Goal: Browse casually: Explore the website without a specific task or goal

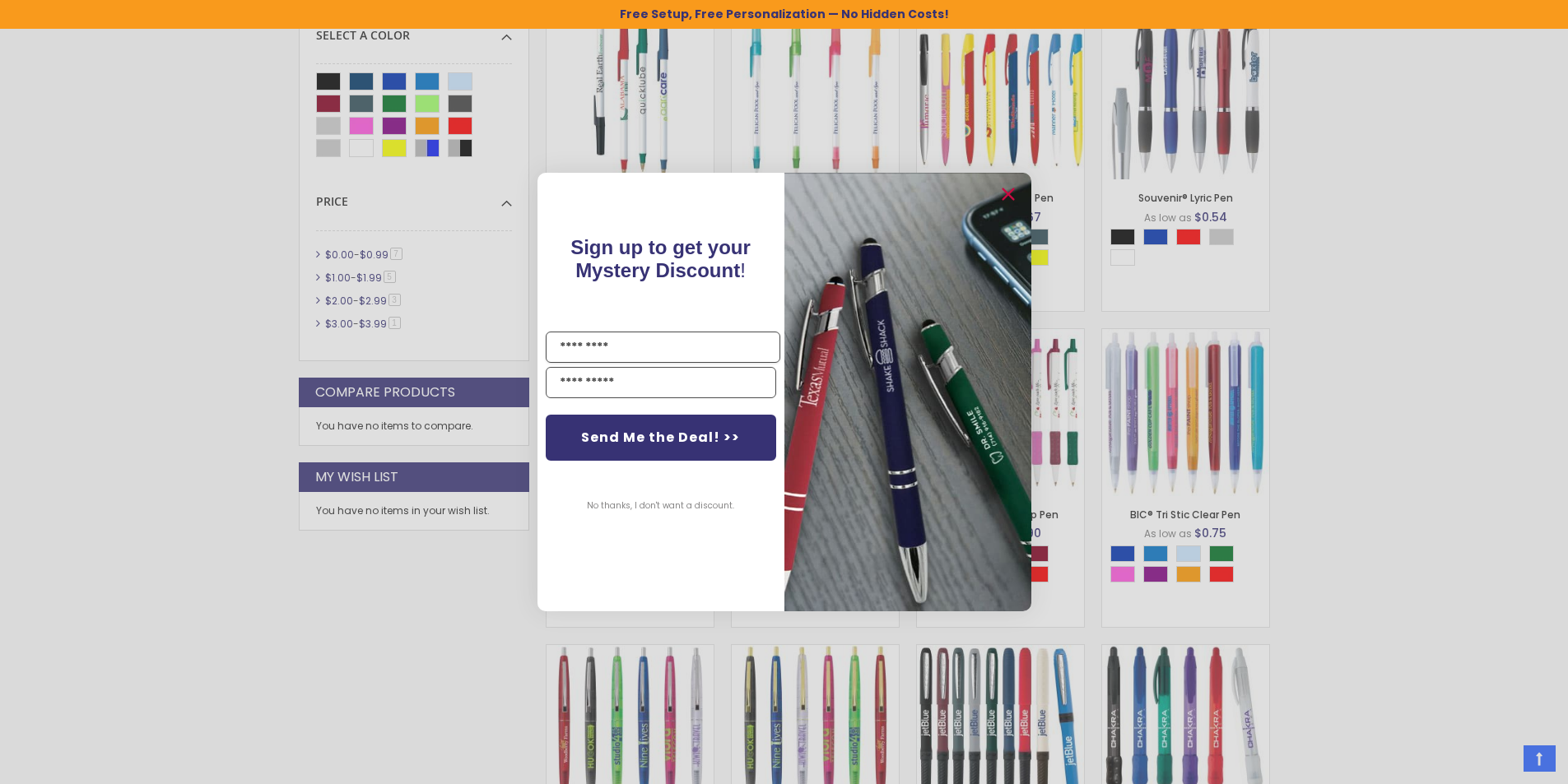
scroll to position [524, 0]
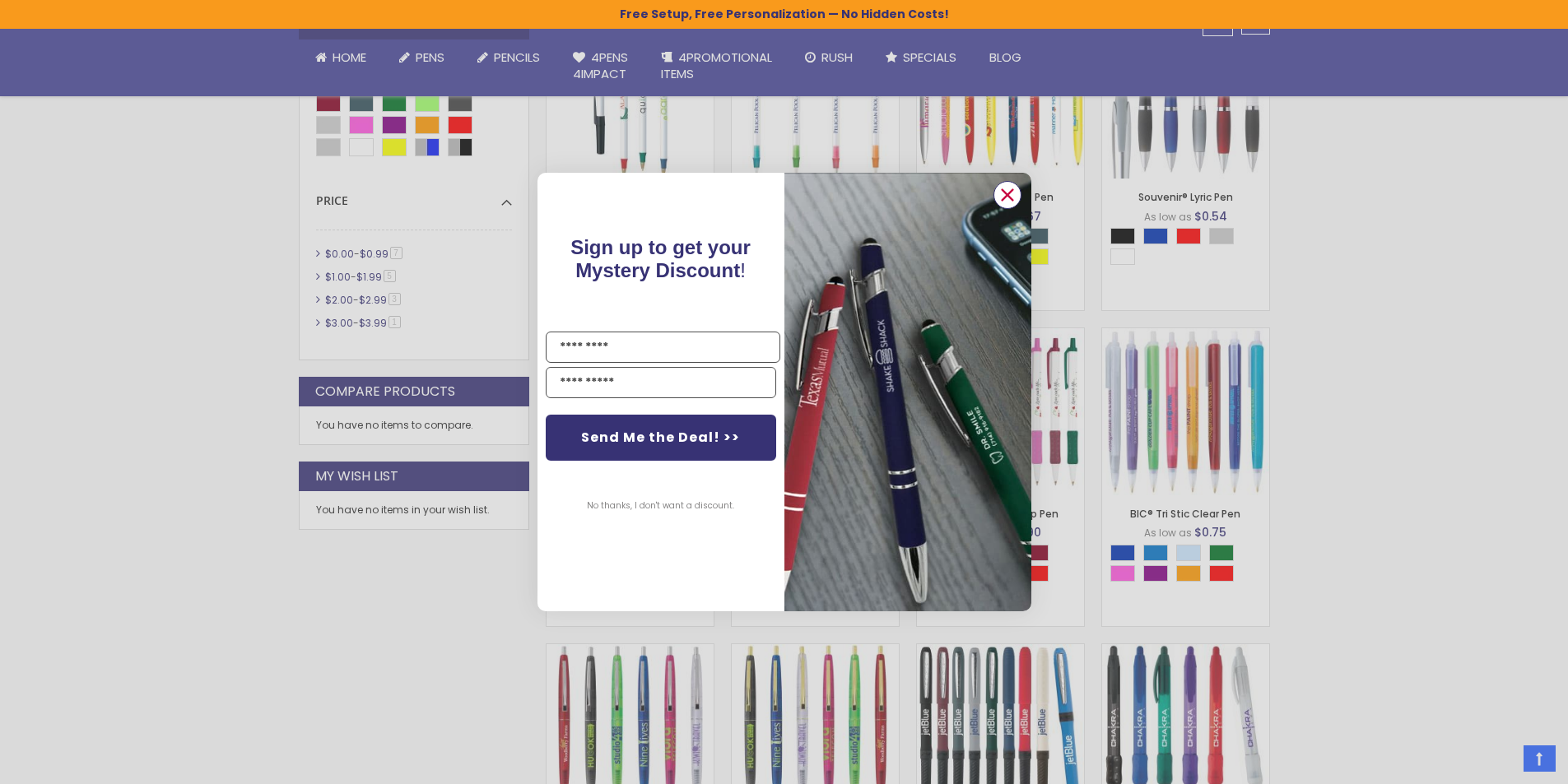
click at [1013, 190] on circle "Close dialog" at bounding box center [1006, 195] width 25 height 25
